Goal: Check status: Check status

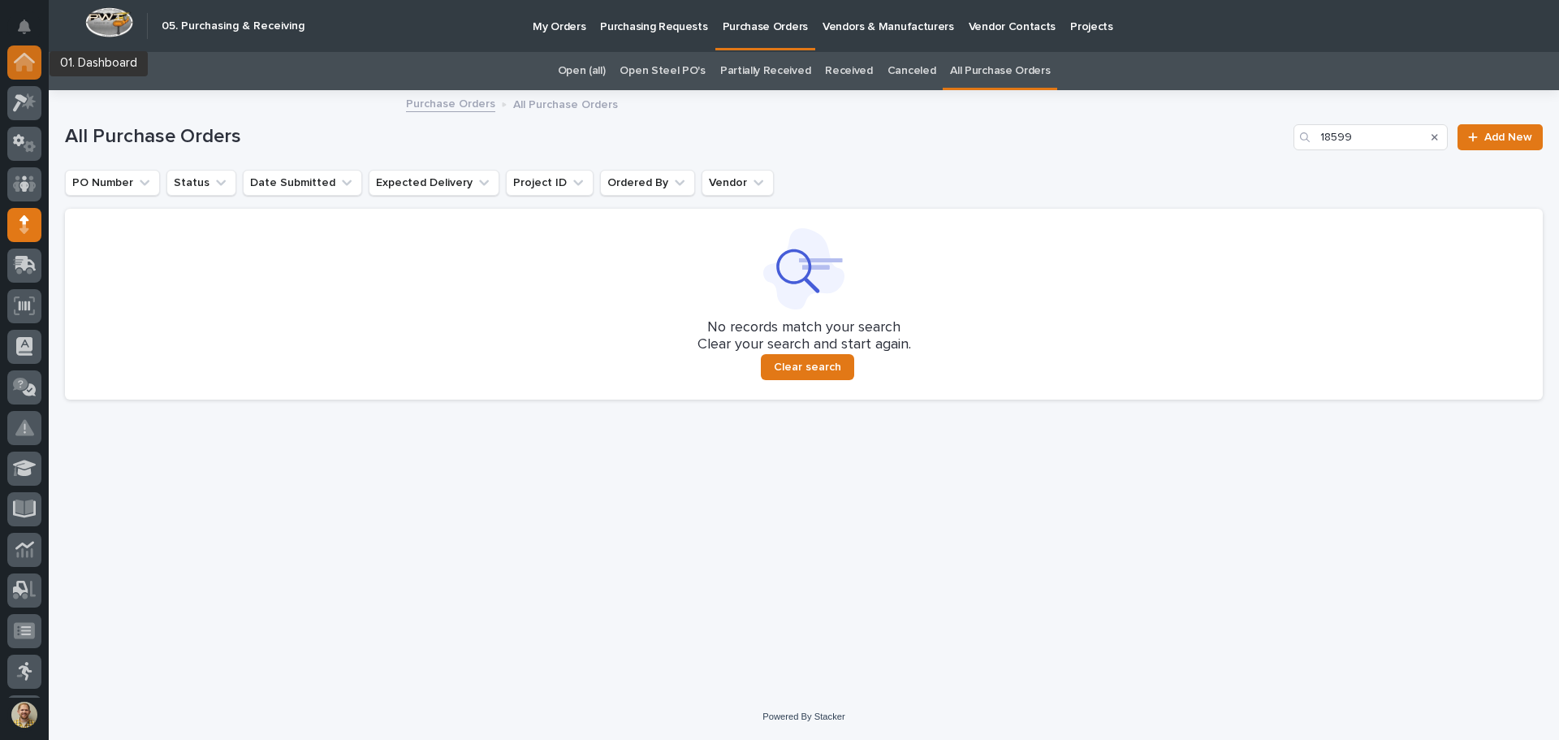
click at [33, 66] on icon at bounding box center [24, 62] width 21 height 19
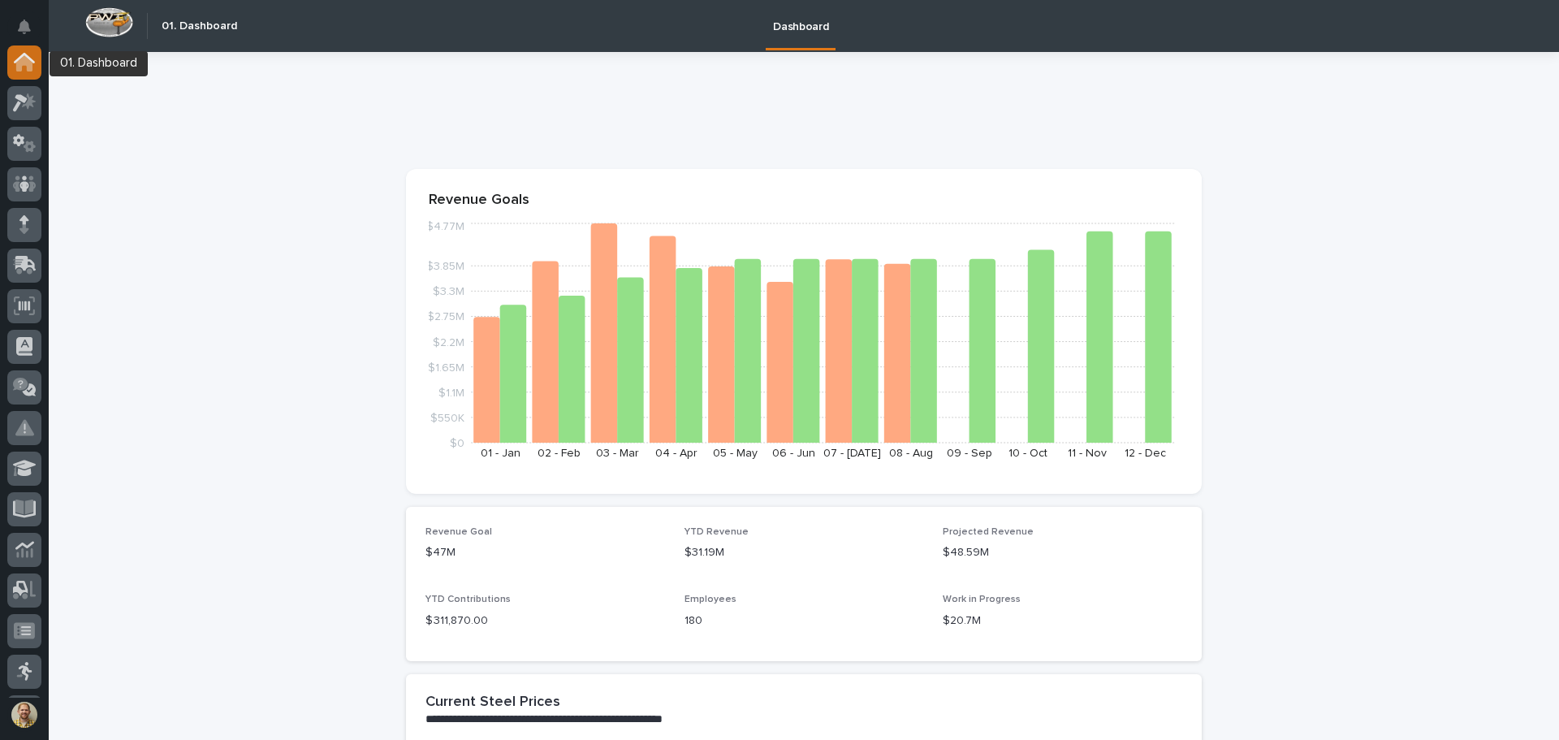
click at [29, 67] on icon at bounding box center [24, 63] width 16 height 16
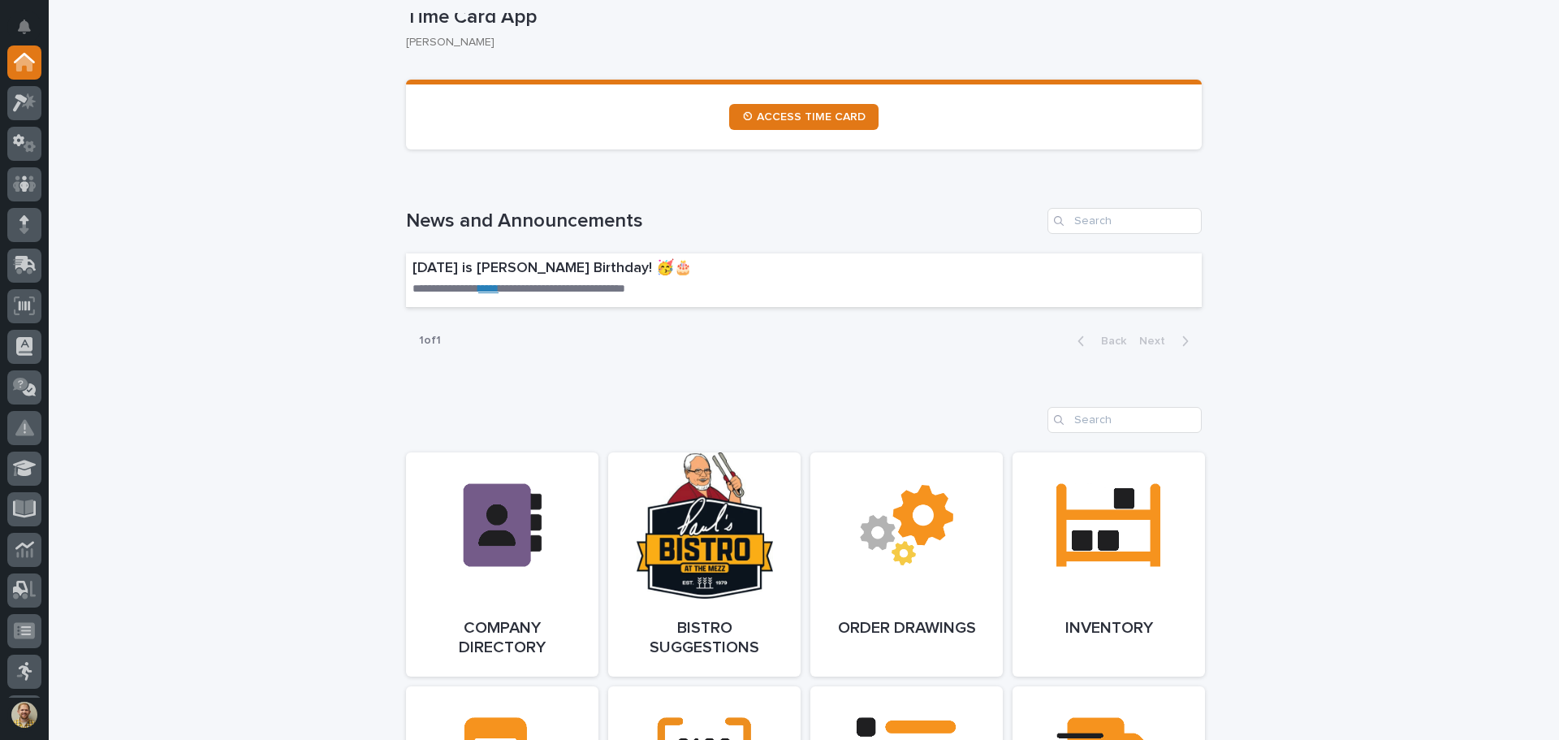
scroll to position [869, 0]
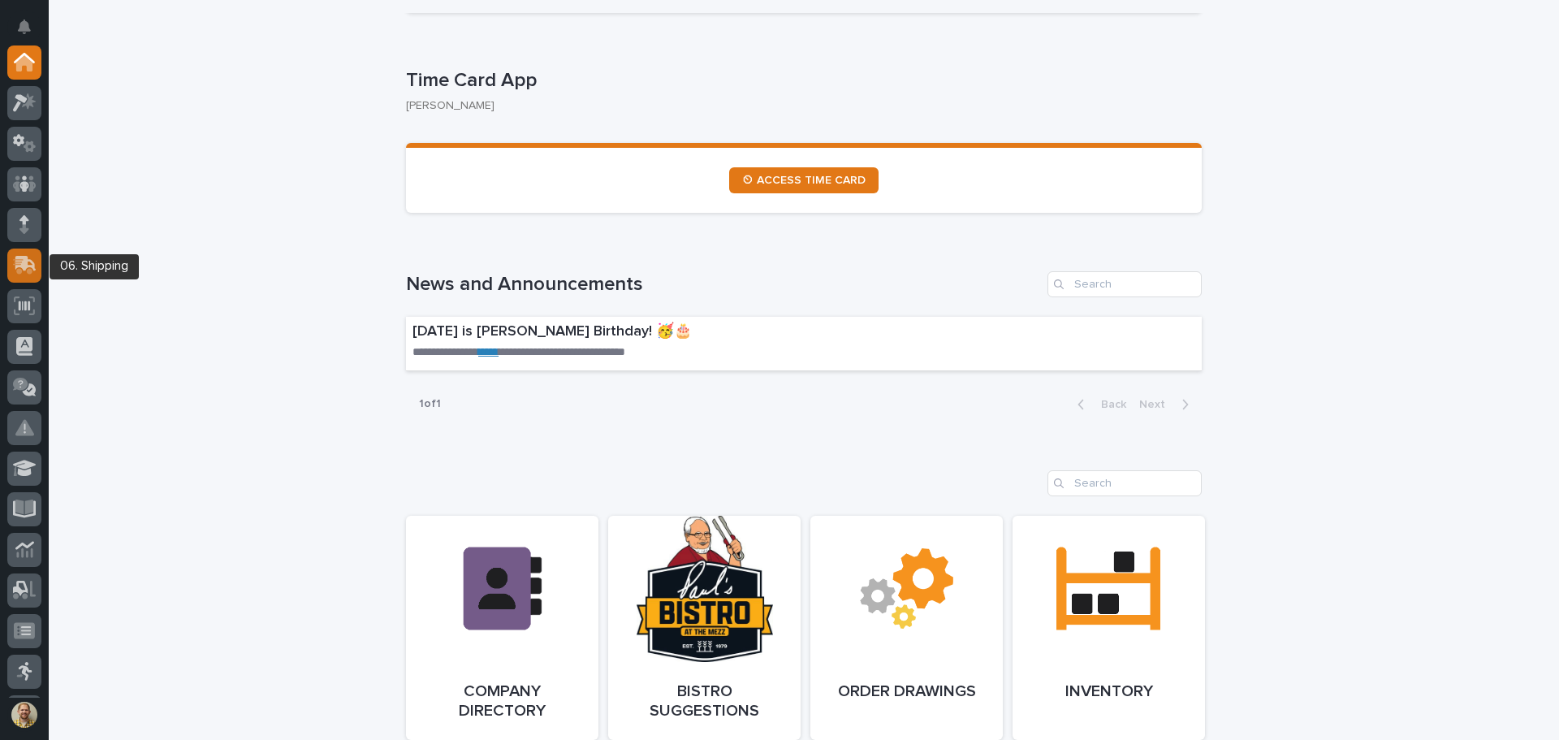
click at [28, 261] on icon at bounding box center [25, 263] width 21 height 15
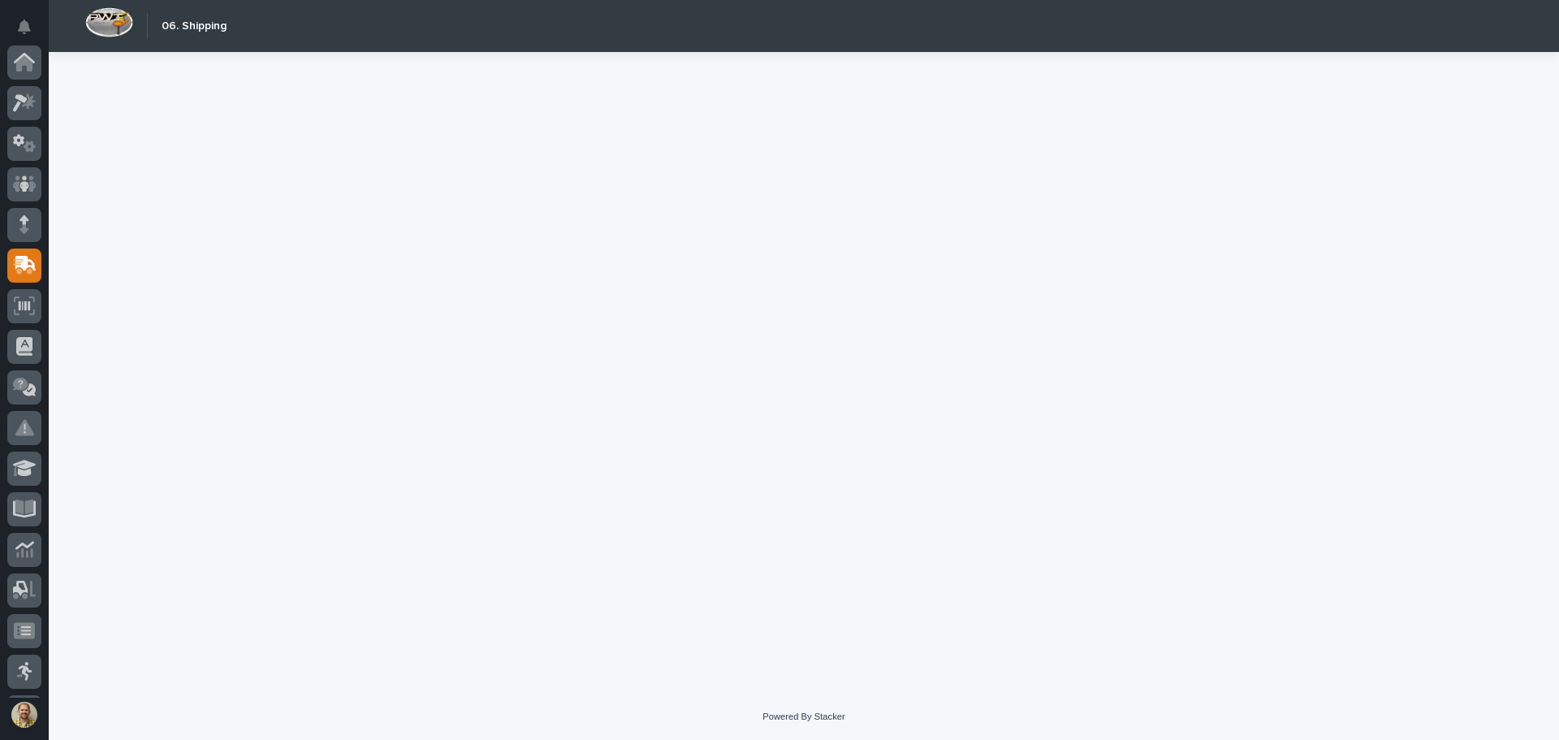
scroll to position [201, 0]
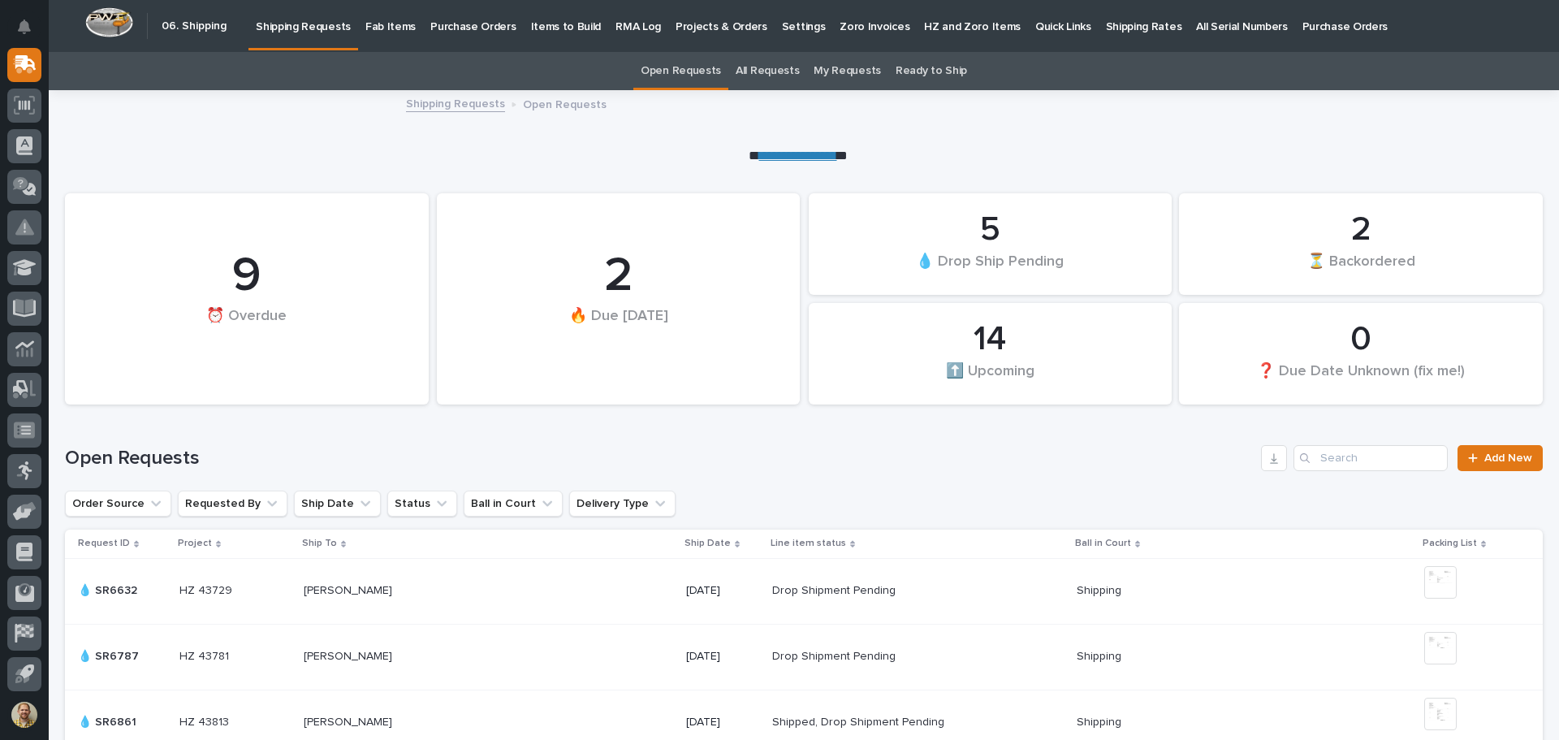
click at [394, 27] on p "Fab Items" at bounding box center [390, 17] width 50 height 34
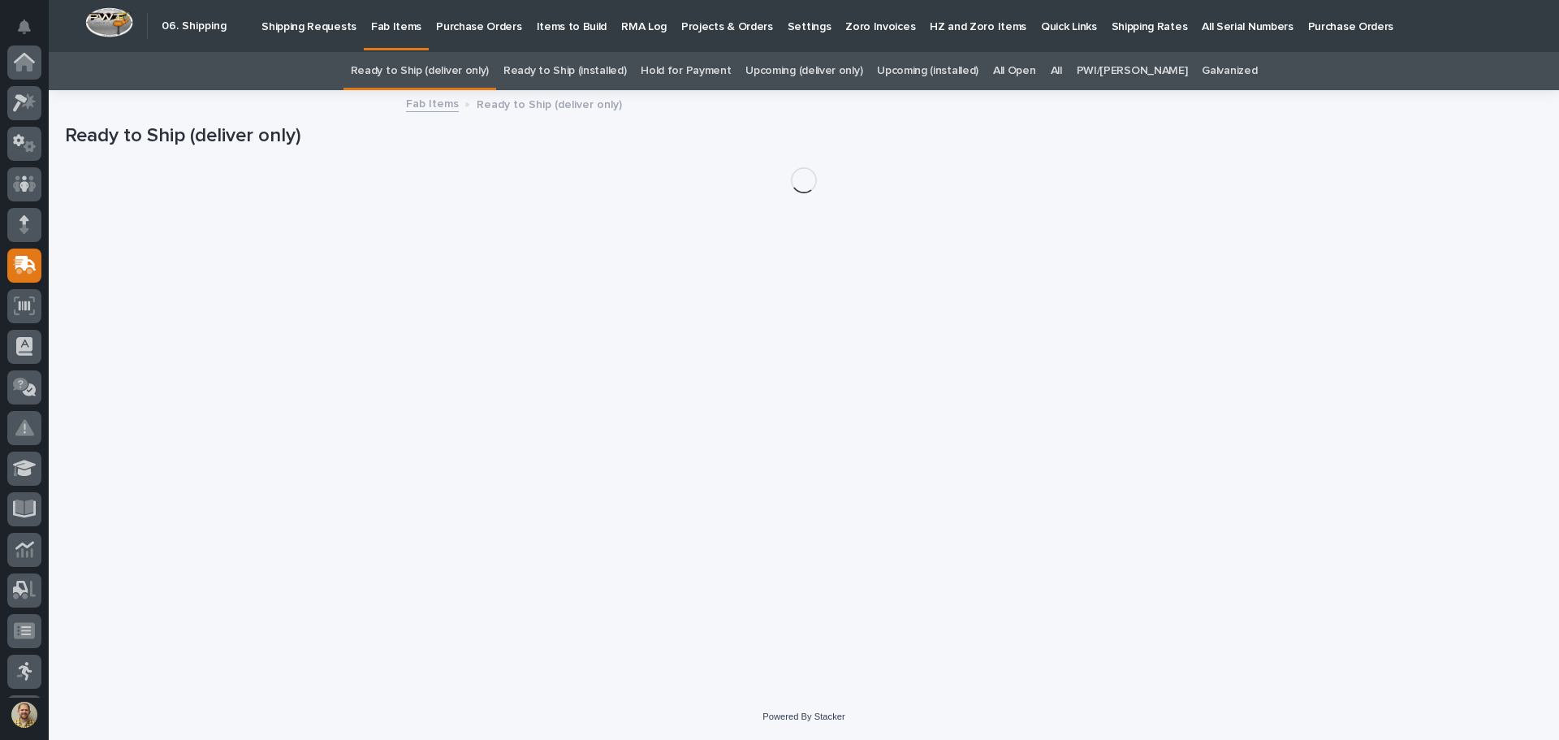
scroll to position [201, 0]
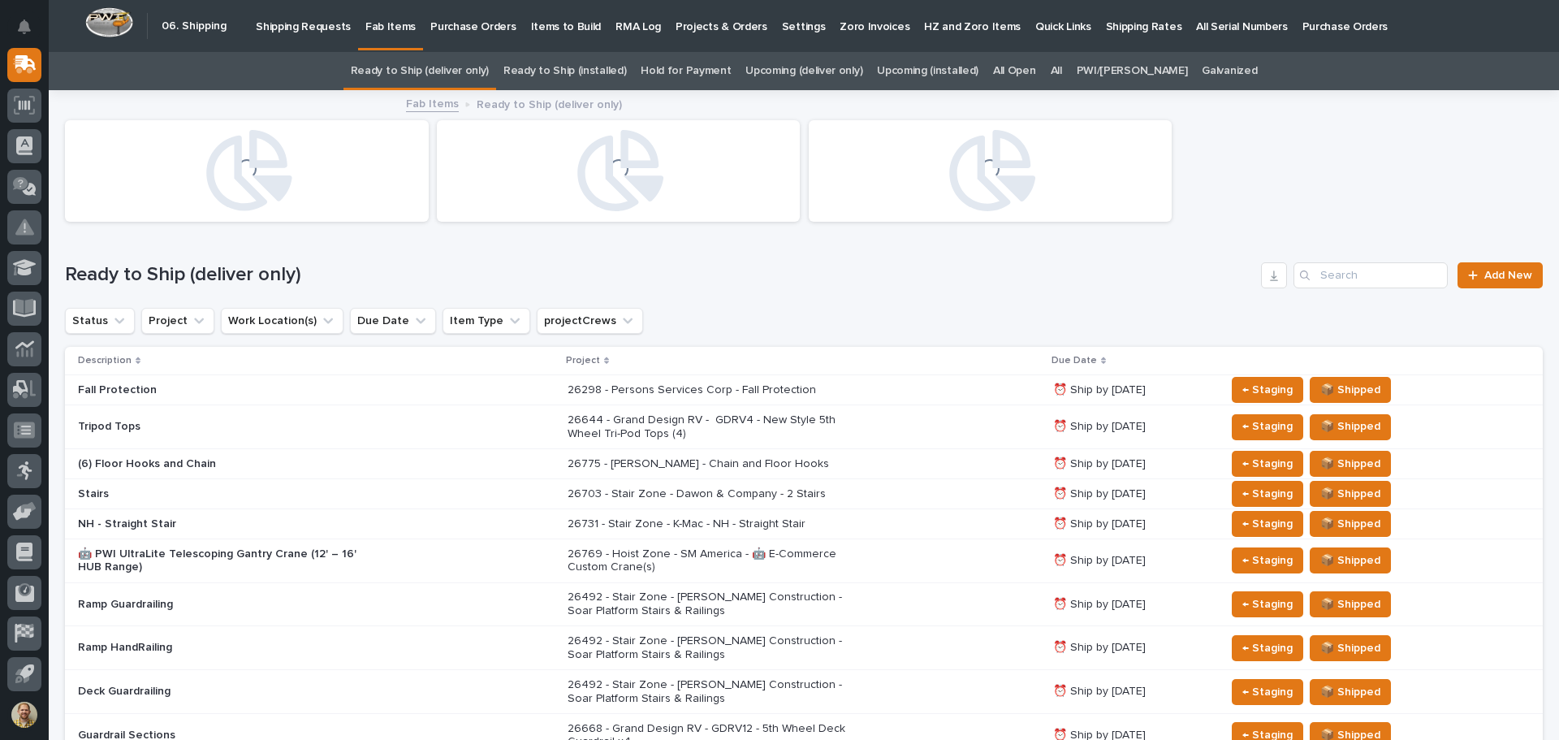
click at [1062, 70] on link "All" at bounding box center [1056, 71] width 11 height 38
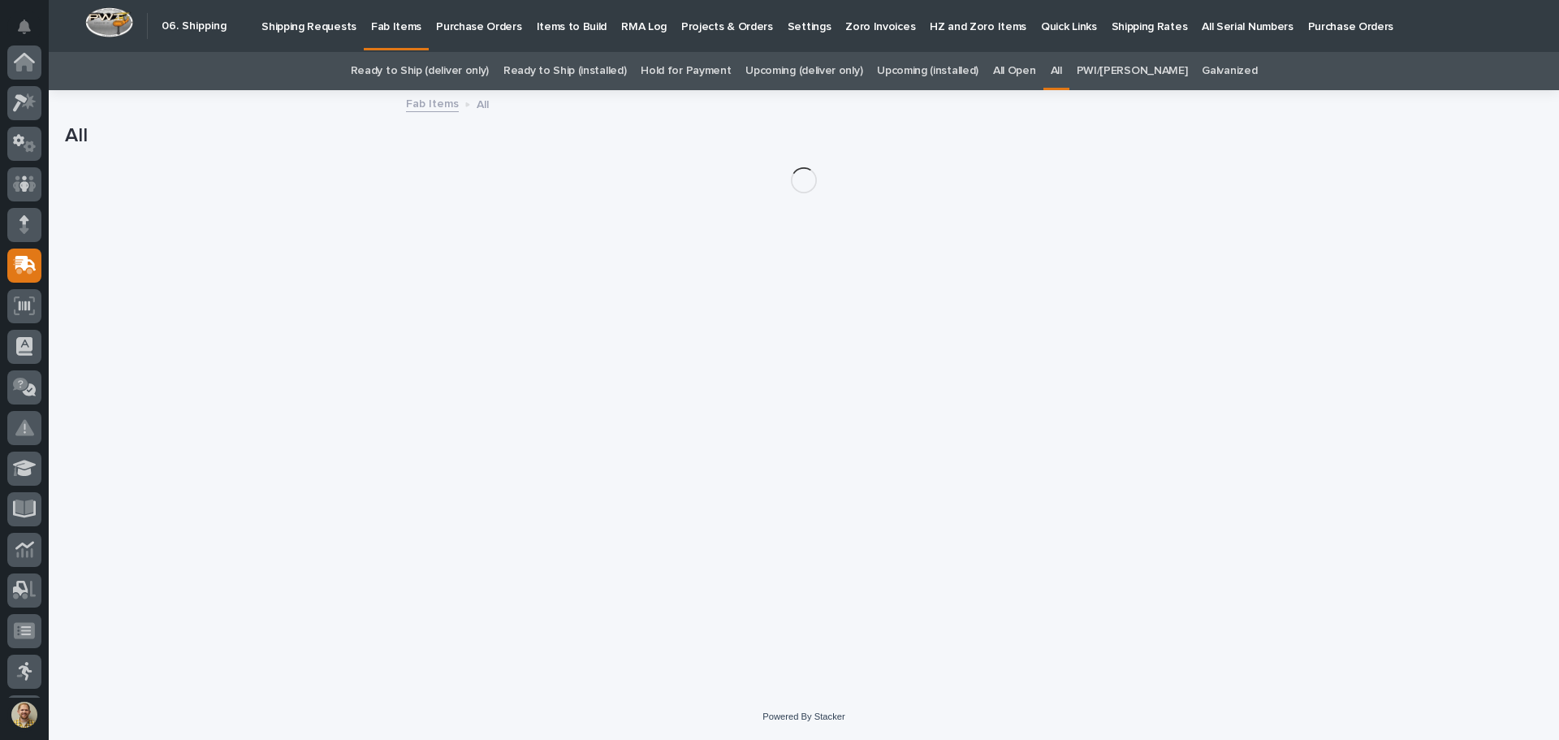
scroll to position [201, 0]
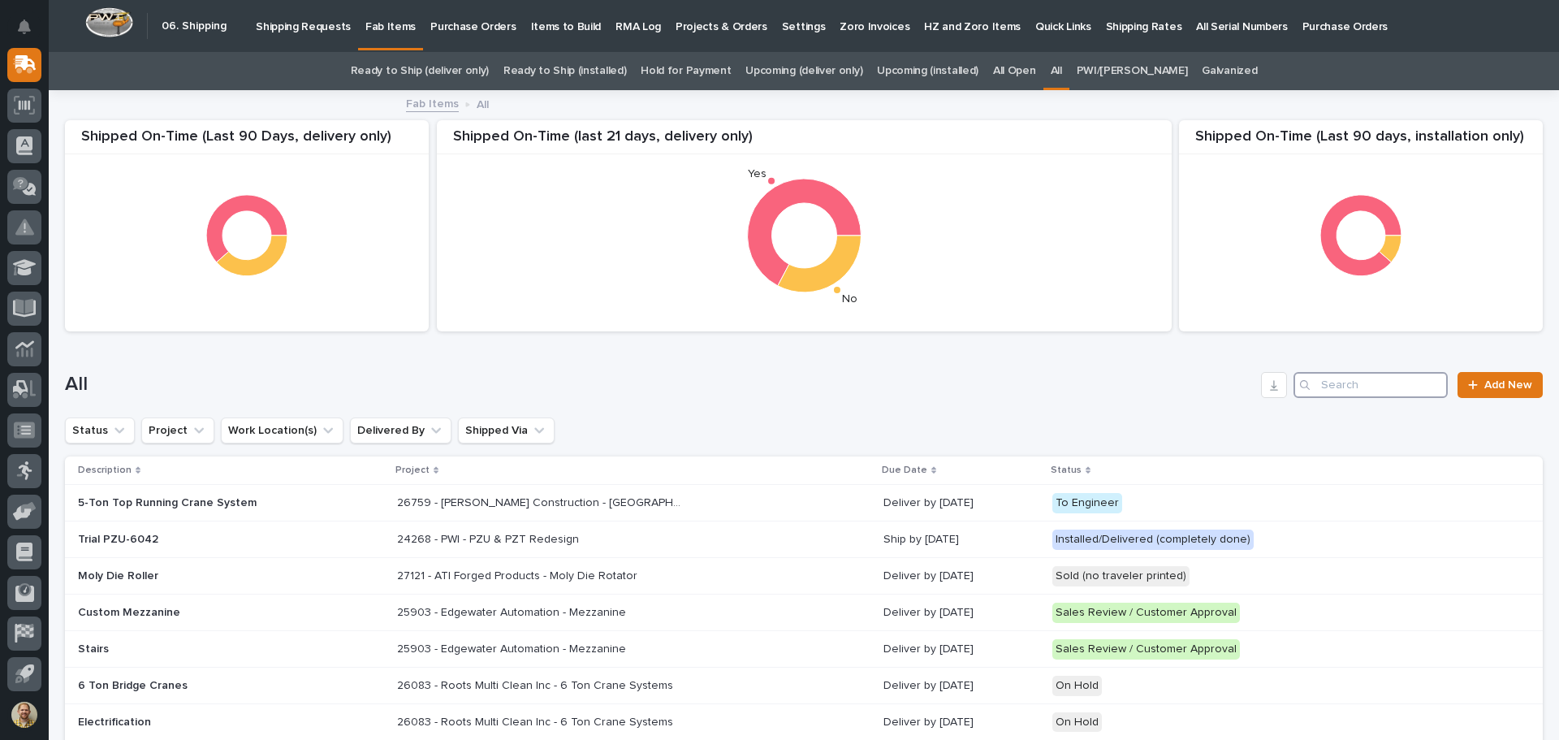
click at [1373, 379] on input "Search" at bounding box center [1370, 385] width 154 height 26
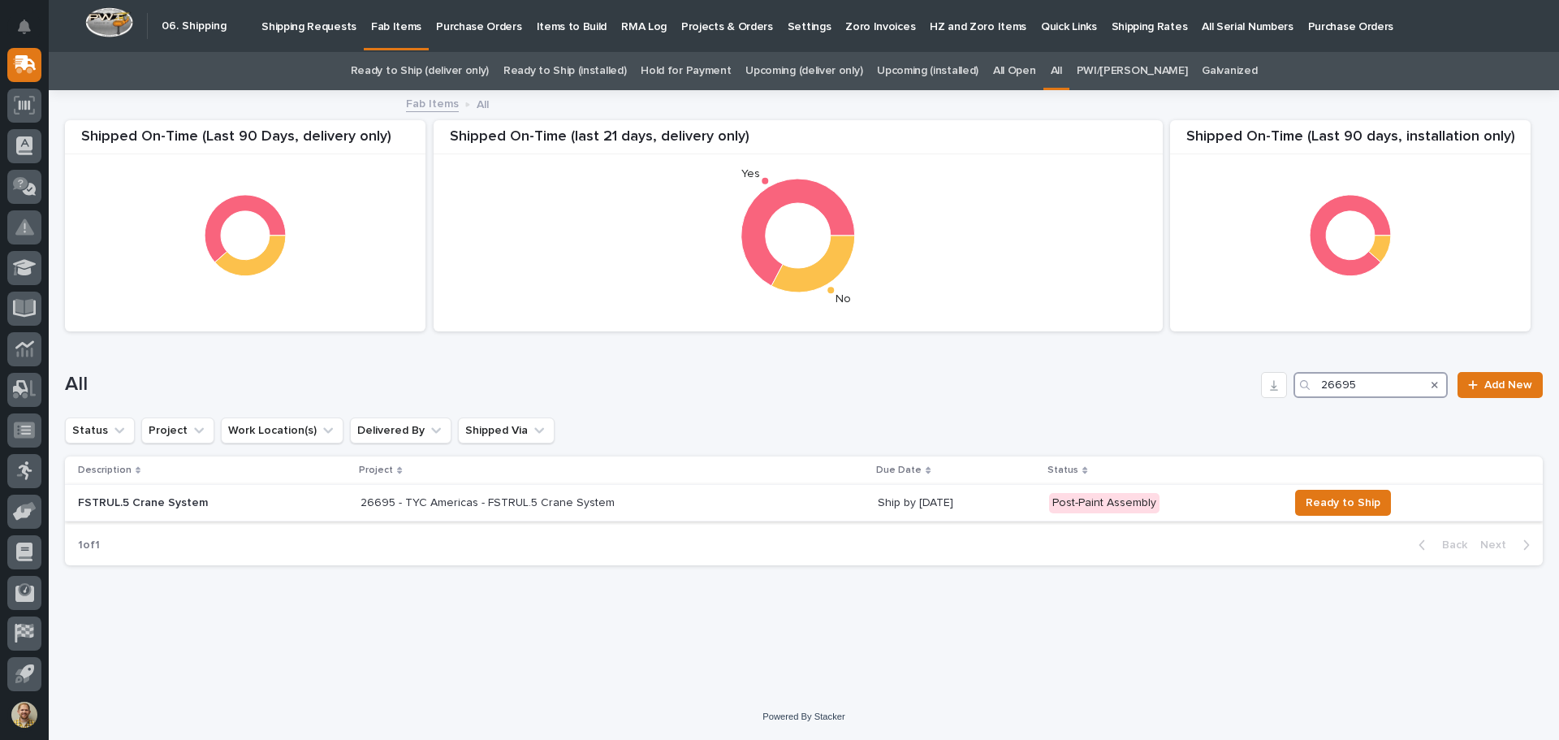
type input "26695"
click at [471, 494] on p "26695 - TYC Americas - FSTRUL.5 Crane System" at bounding box center [488, 501] width 257 height 17
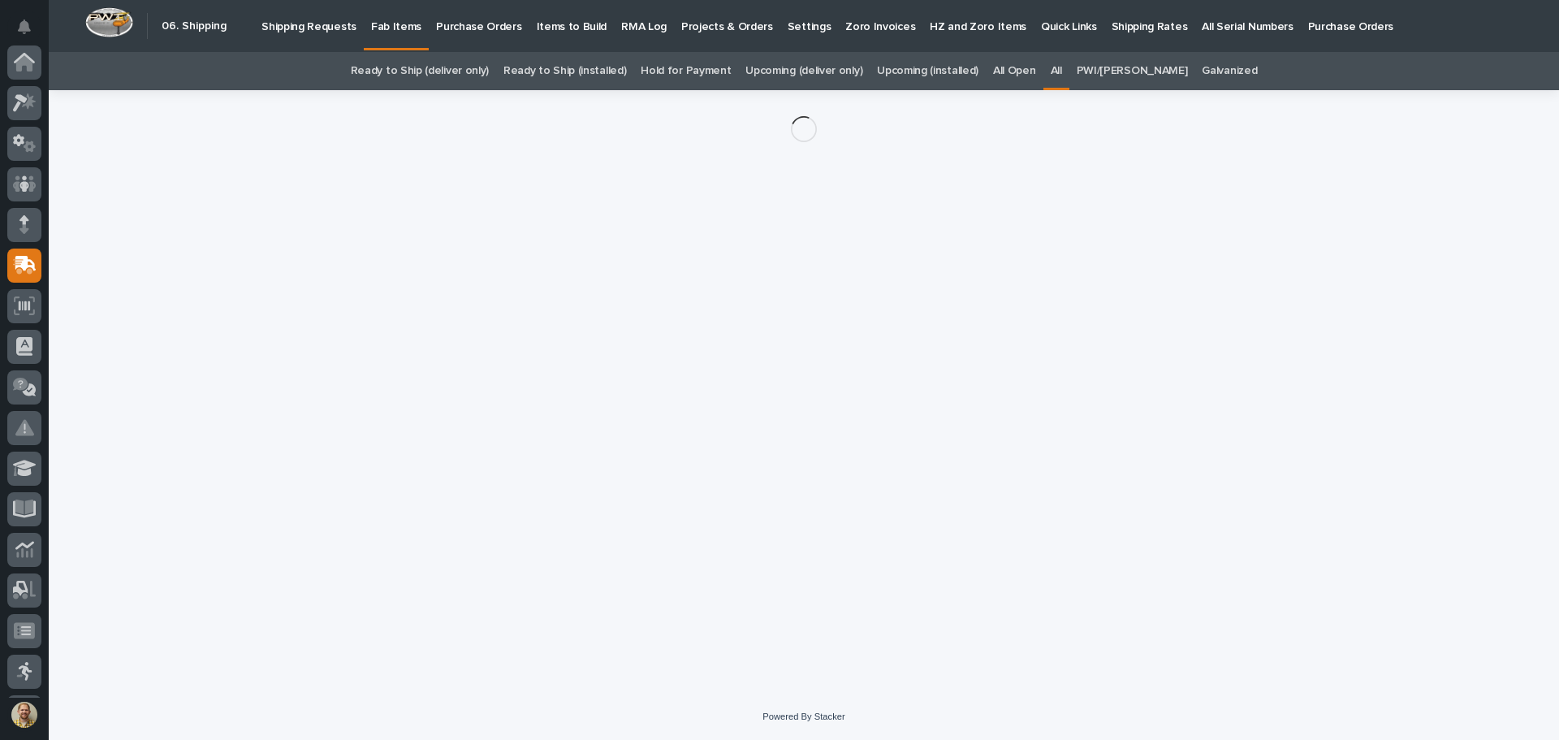
scroll to position [201, 0]
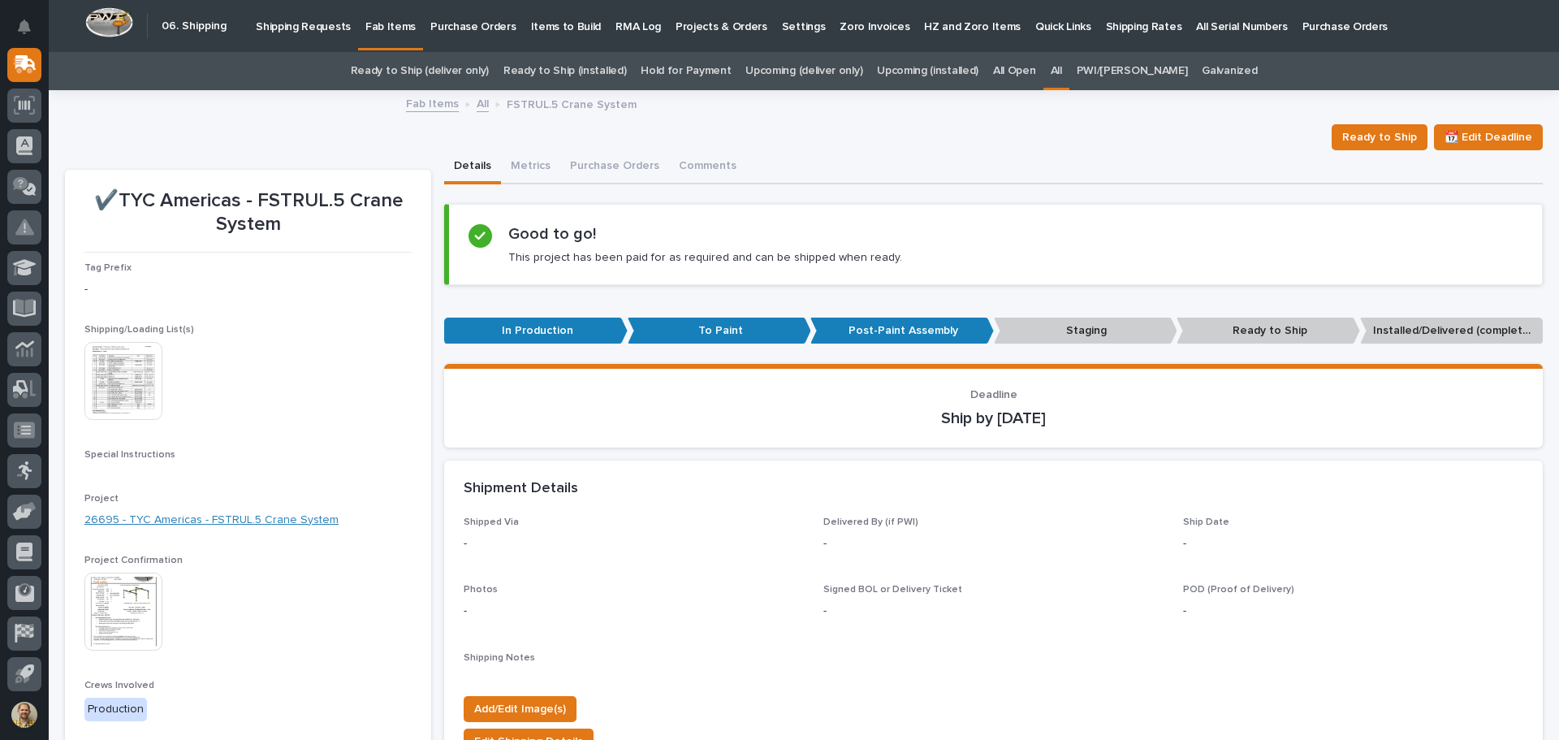
click at [177, 524] on link "26695 - TYC Americas - FSTRUL.5 Crane System" at bounding box center [211, 519] width 254 height 17
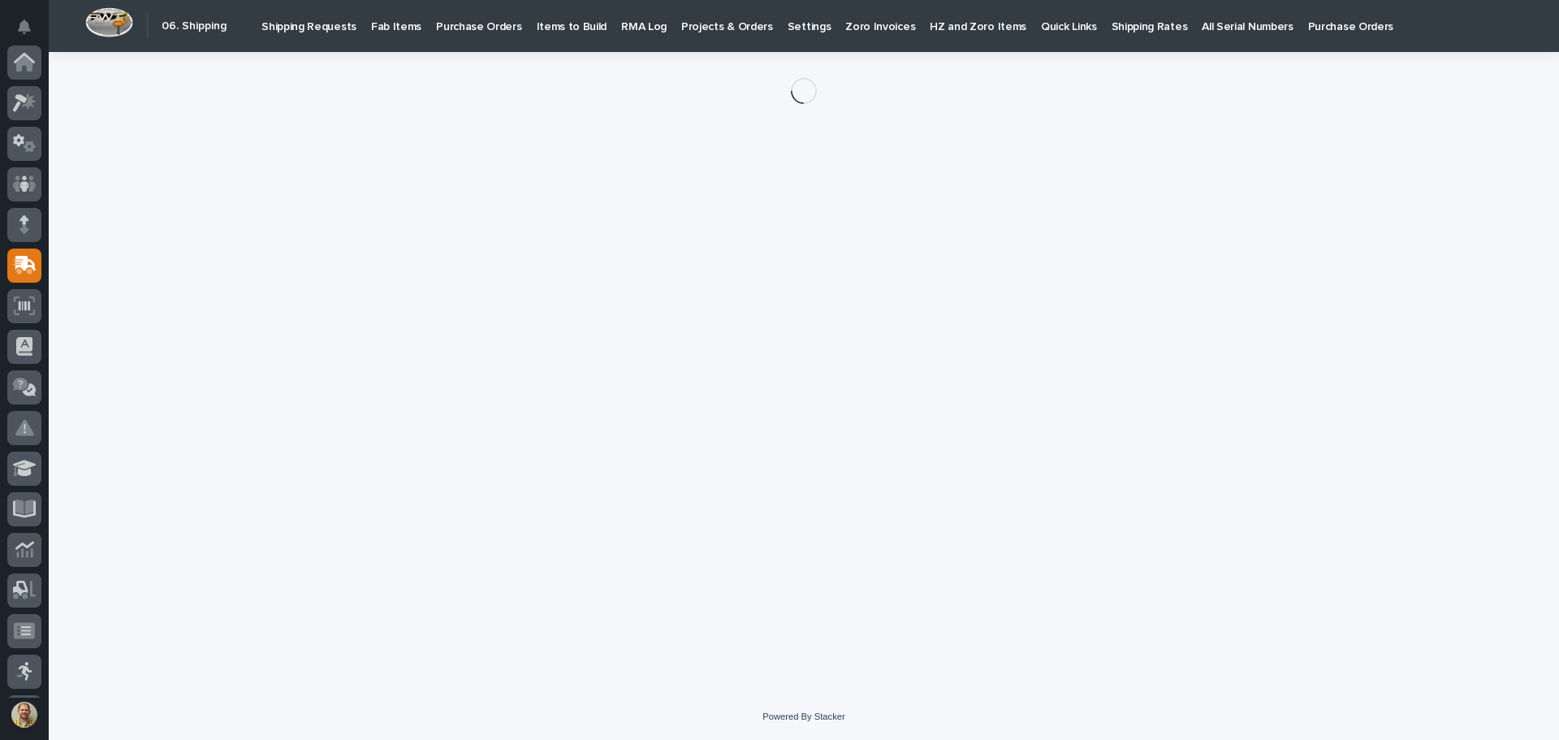
scroll to position [201, 0]
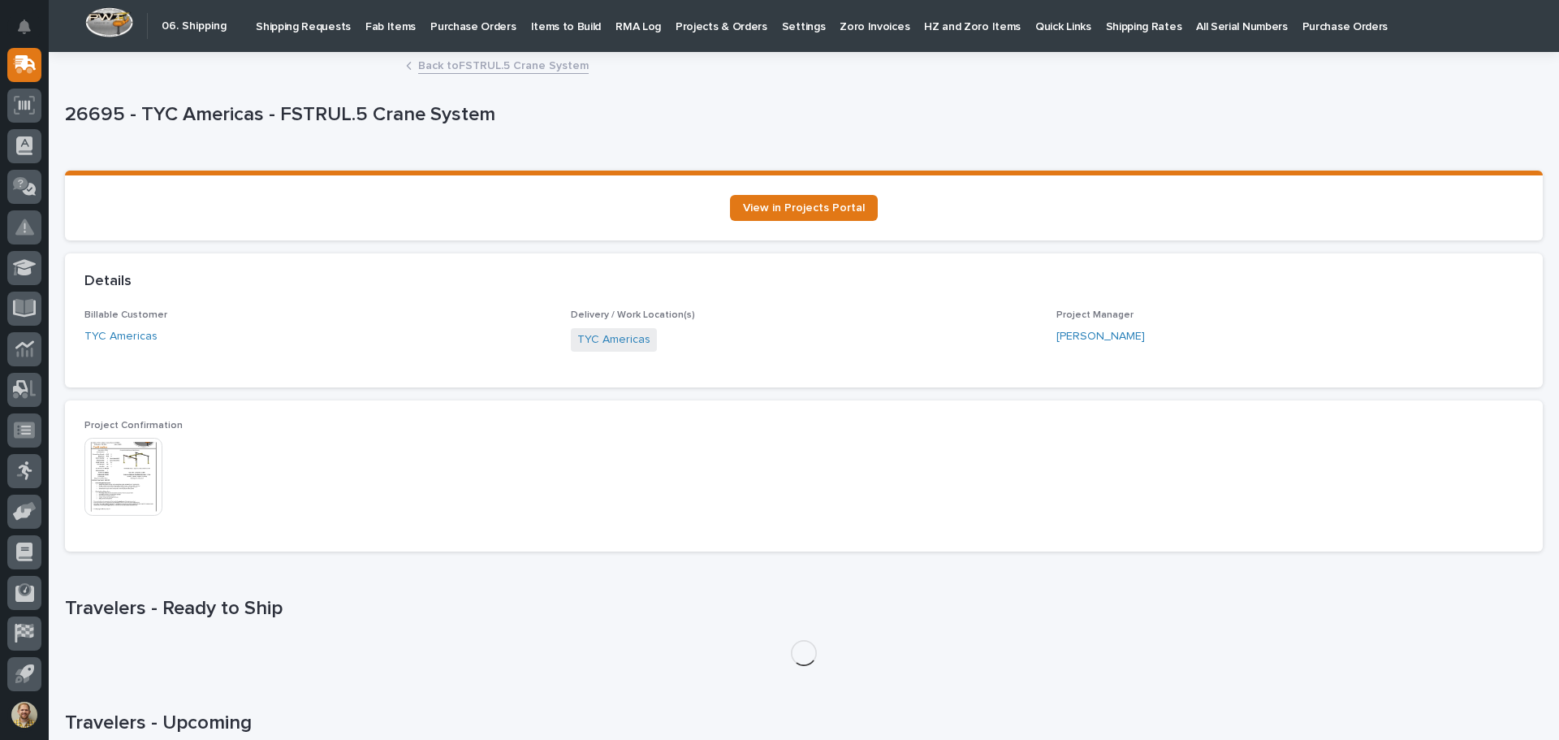
click at [146, 483] on img at bounding box center [123, 477] width 78 height 78
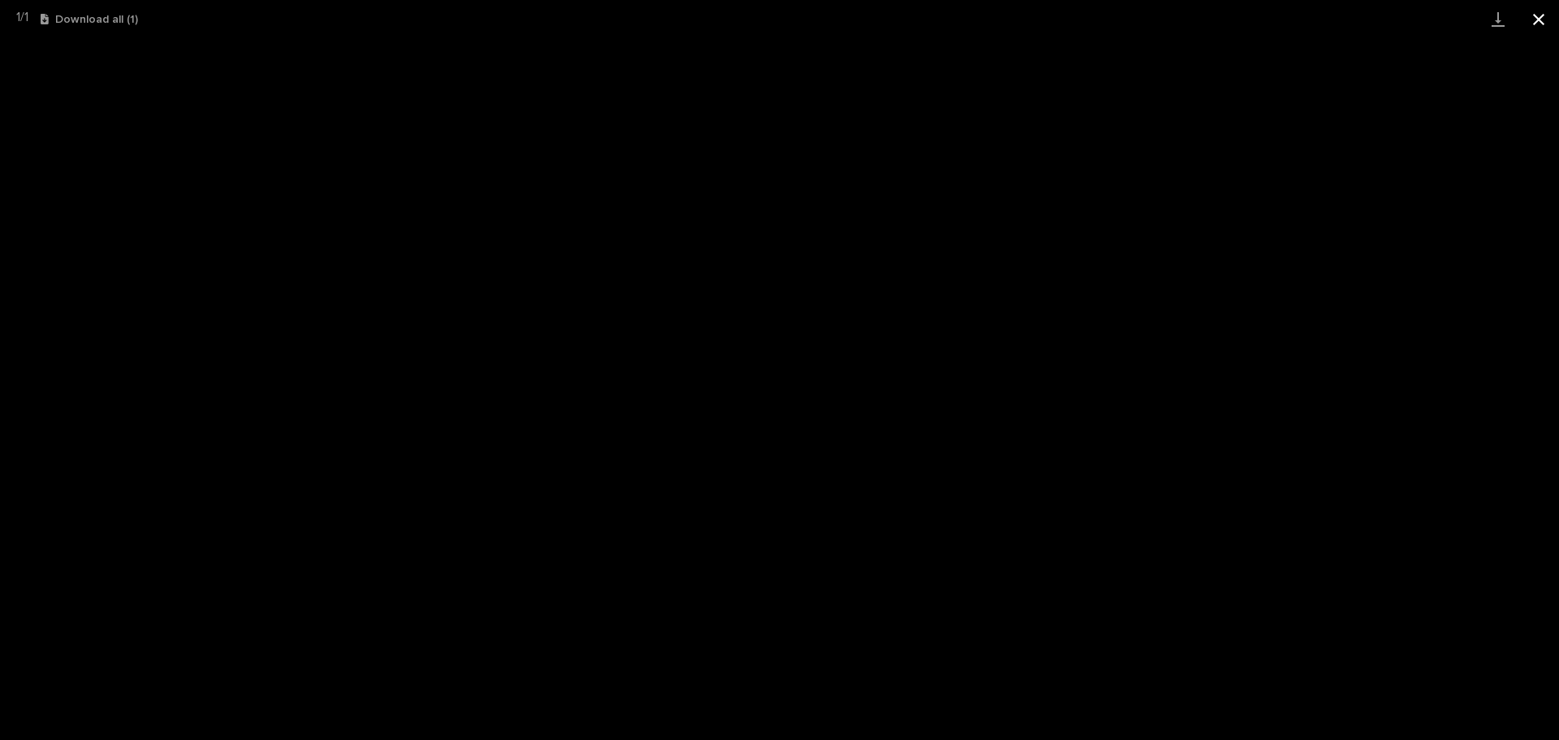
click at [1540, 15] on button "Close gallery" at bounding box center [1538, 19] width 41 height 38
